Goal: Task Accomplishment & Management: Complete application form

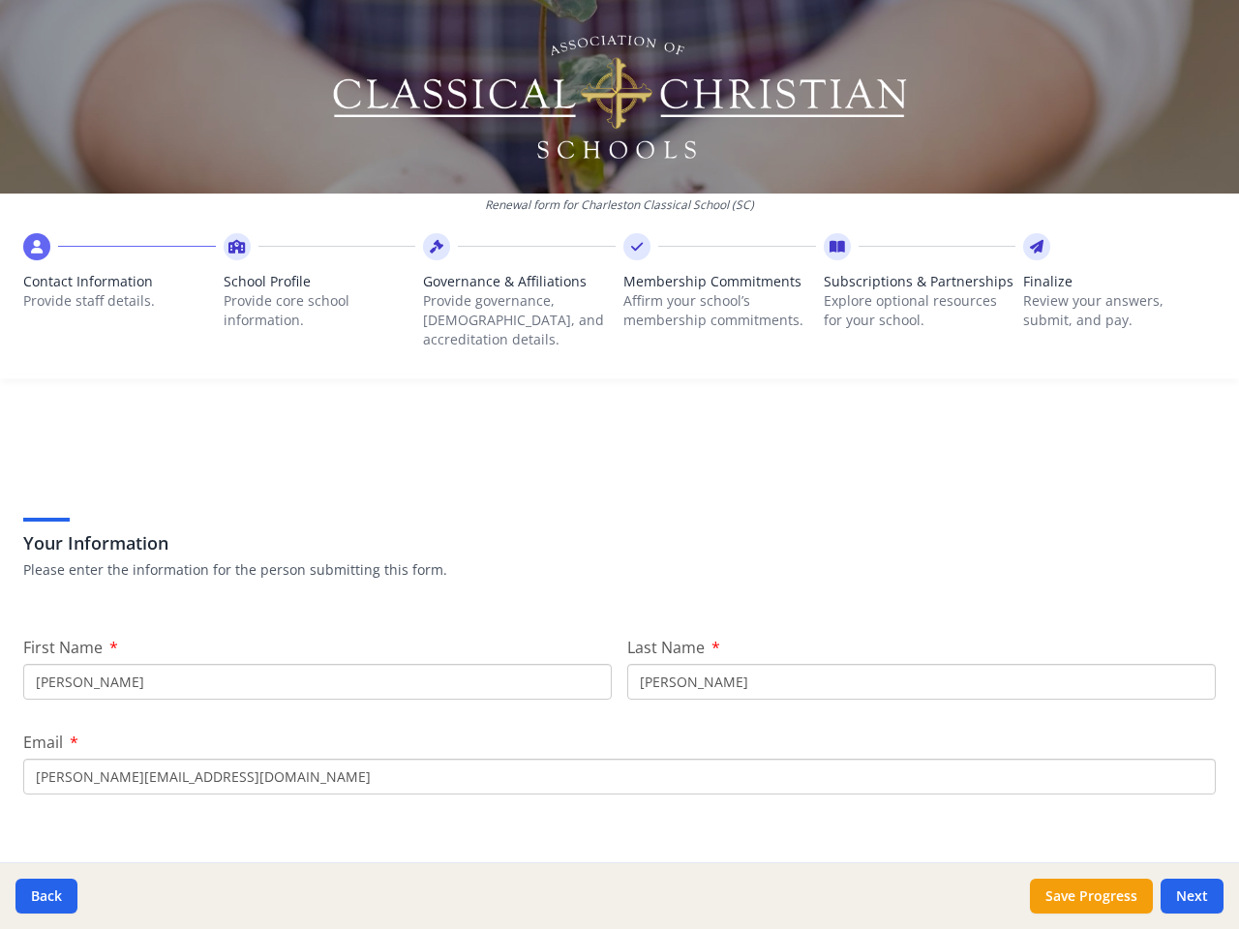
click at [620, 465] on div "Your Information Please enter the information for the person submitting this fo…" at bounding box center [619, 522] width 1193 height 165
click at [118, 287] on span "Contact Information" at bounding box center [119, 281] width 193 height 19
click at [316, 296] on p "Provide core school information." at bounding box center [320, 310] width 193 height 39
click at [513, 296] on p "Provide governance, [DEMOGRAPHIC_DATA], and accreditation details." at bounding box center [519, 320] width 193 height 58
click at [710, 296] on p "Affirm your school’s membership commitments." at bounding box center [719, 310] width 193 height 39
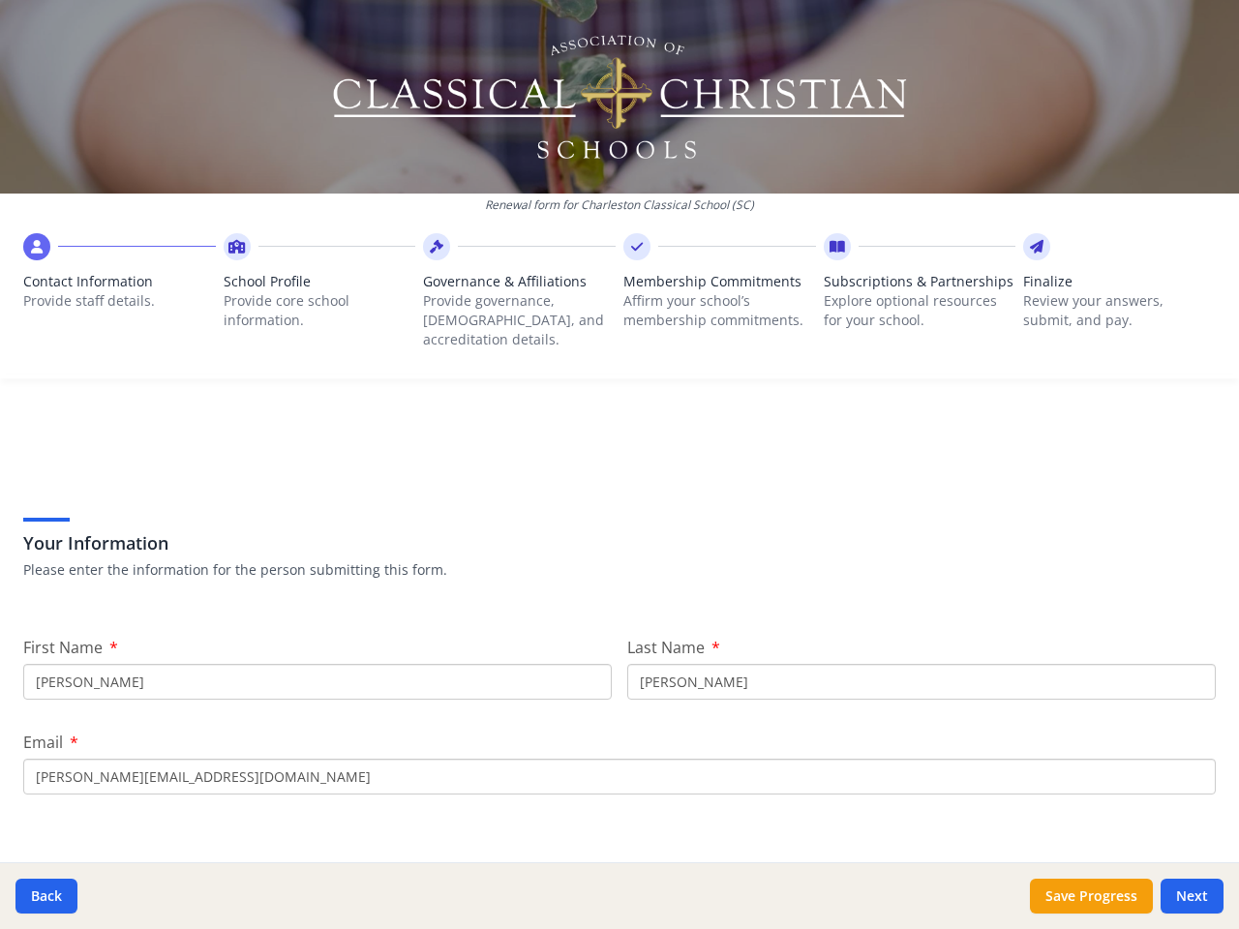
click at [907, 291] on span "Subscriptions & Partnerships" at bounding box center [920, 281] width 193 height 19
click at [1105, 296] on p "Review your answers, submit, and pay." at bounding box center [1119, 310] width 193 height 39
click at [46, 896] on button "Back" at bounding box center [46, 896] width 62 height 35
click at [1091, 896] on button "Save Progress" at bounding box center [1091, 896] width 123 height 35
click at [1192, 896] on button "Next" at bounding box center [1192, 896] width 63 height 35
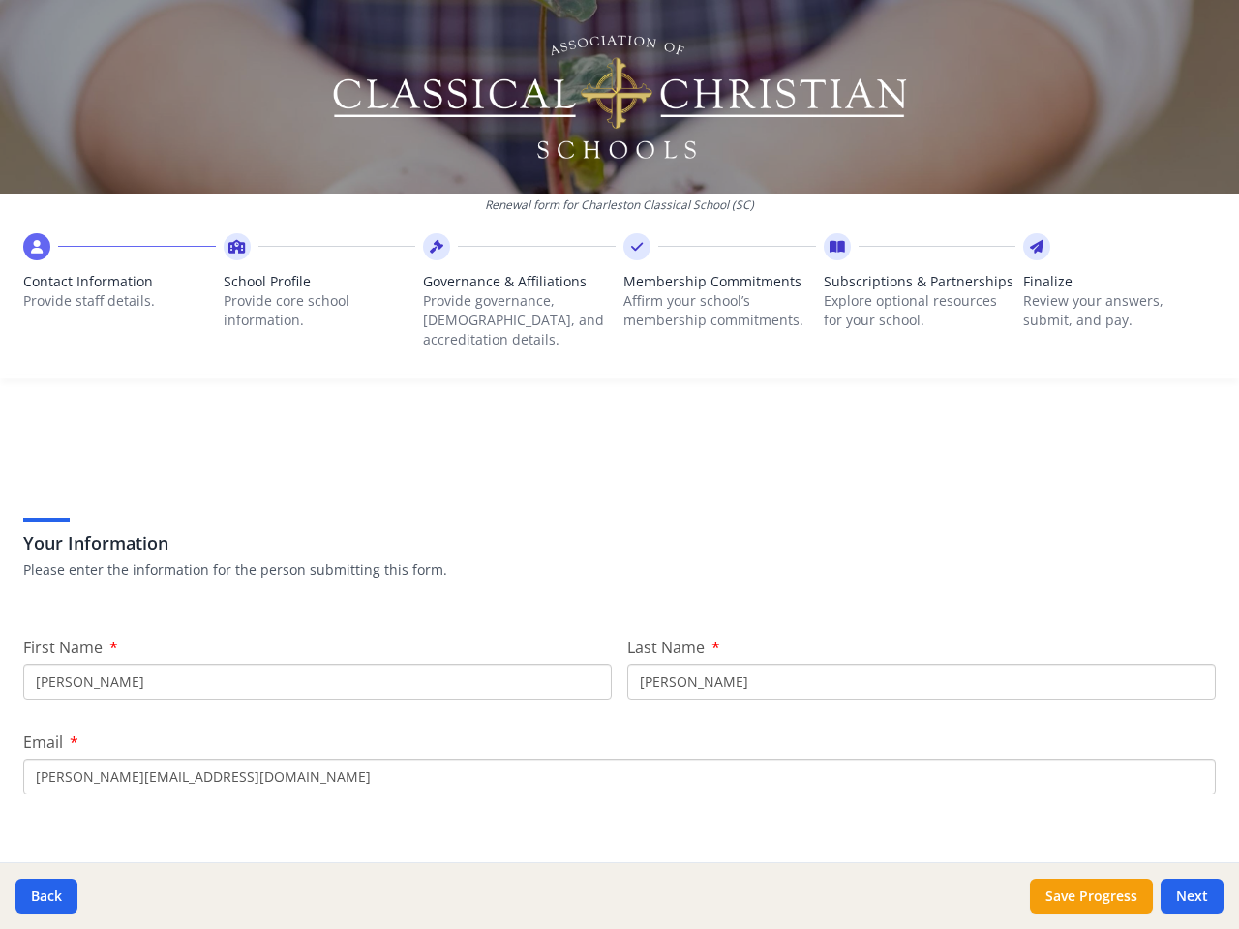
type input "[PHONE_NUMBER]"
